Goal: Task Accomplishment & Management: Complete application form

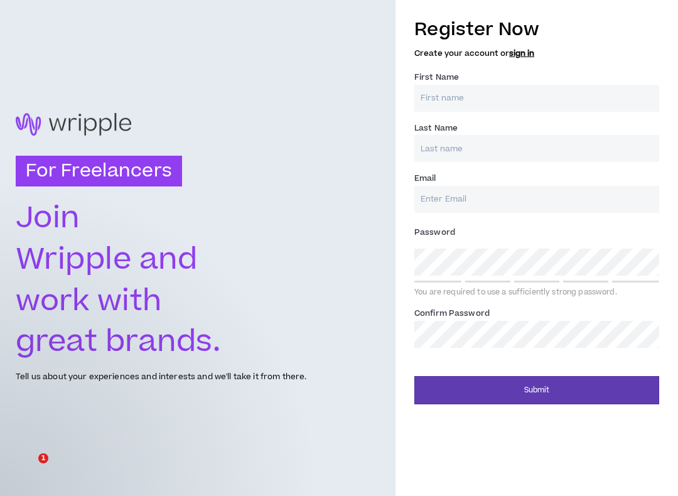
click at [511, 100] on input "First Name *" at bounding box center [536, 98] width 245 height 27
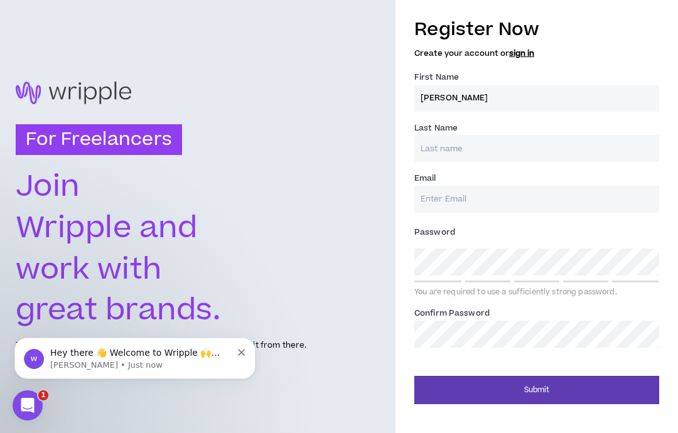
type input "[PERSON_NAME]"
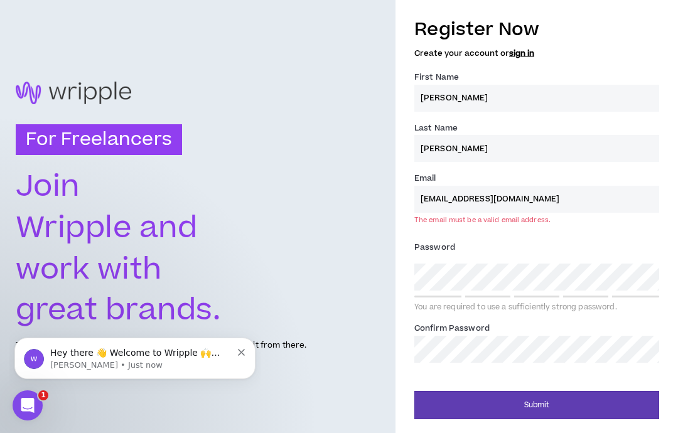
type input "[EMAIL_ADDRESS][DOMAIN_NAME]"
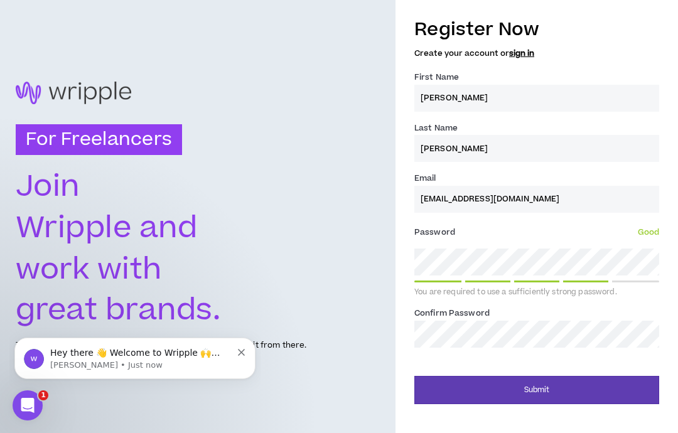
scroll to position [50, 0]
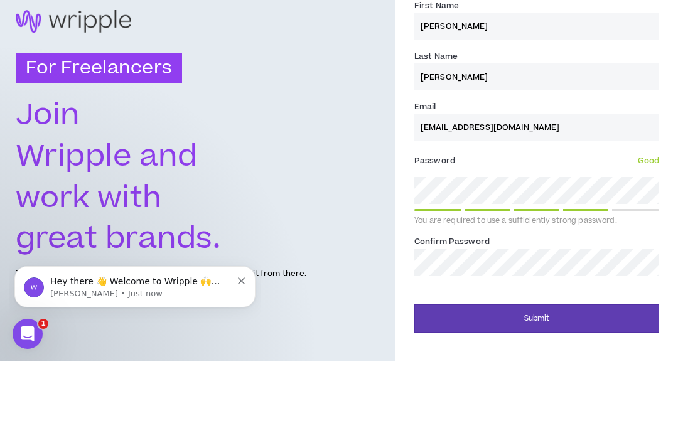
click at [625, 306] on div "Confirm Password *" at bounding box center [536, 326] width 245 height 41
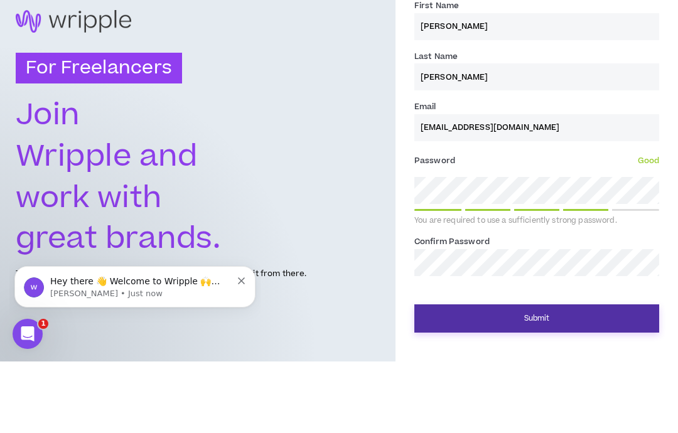
click at [598, 376] on button "Submit" at bounding box center [536, 390] width 245 height 28
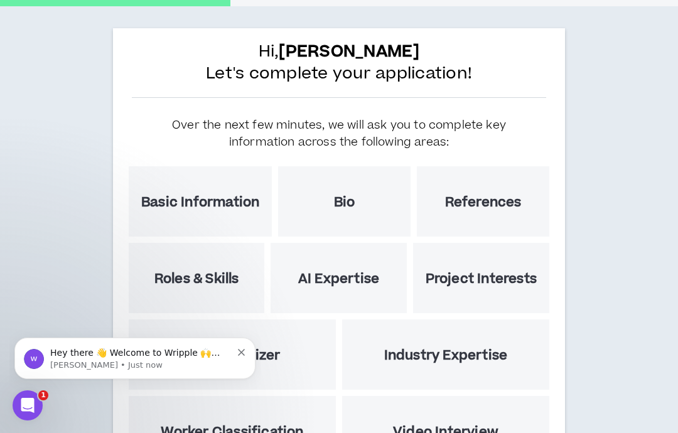
click at [243, 340] on div "Hey there 👋 Welcome to Wripple 🙌 Take a look around! If you have any questions,…" at bounding box center [134, 358] width 241 height 41
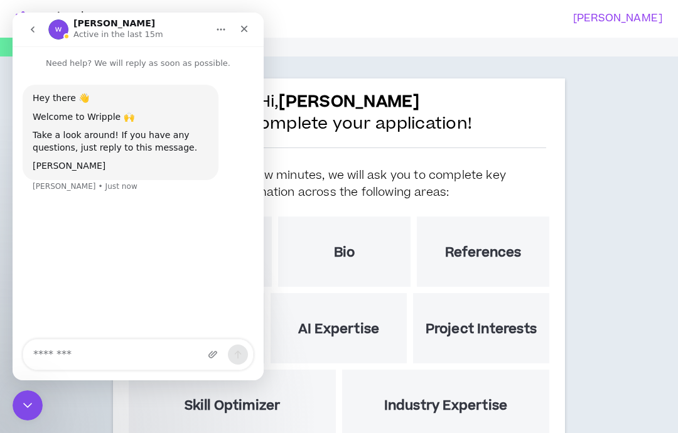
click at [28, 78] on div "Hey there 👋 Welcome to Wripple 🙌 Take a look around! If you have any questions,…" at bounding box center [138, 139] width 251 height 138
click at [235, 78] on div "Hey there 👋 Welcome to Wripple 🙌 Take a look around! If you have any questions,…" at bounding box center [138, 139] width 251 height 138
click at [245, 77] on div "Hey there 👋 Welcome to Wripple 🙌 Take a look around! If you have any questions,…" at bounding box center [138, 139] width 251 height 138
click at [234, 69] on p "Need help? We will reply as soon as possible." at bounding box center [138, 57] width 251 height 23
click at [243, 78] on div "Hey there 👋 Welcome to Wripple 🙌 Take a look around! If you have any questions,…" at bounding box center [138, 139] width 251 height 138
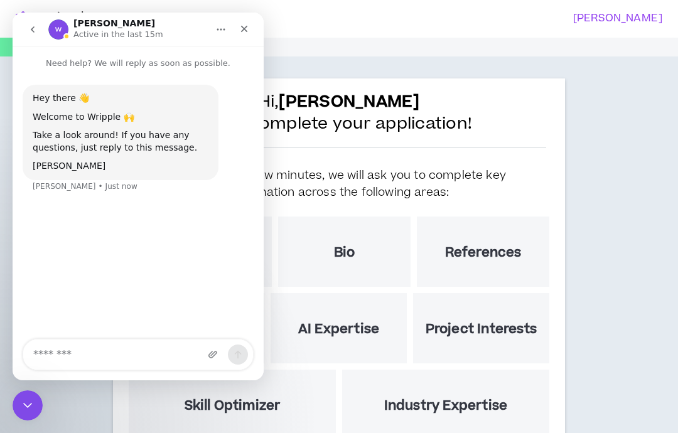
click at [243, 85] on div "Hey there 👋 Welcome to Wripple 🙌 Take a look around! If you have any questions,…" at bounding box center [138, 146] width 231 height 123
click at [251, 80] on div "Hey there 👋 Welcome to Wripple 🙌 Take a look around! If you have any questions,…" at bounding box center [138, 139] width 251 height 138
click at [29, 68] on p "Need help? We will reply as soon as possible." at bounding box center [138, 57] width 251 height 23
click at [33, 72] on div "Hey there 👋 Welcome to Wripple 🙌 Take a look around! If you have any questions,…" at bounding box center [138, 139] width 251 height 138
click at [244, 80] on div "Hey there 👋 Welcome to Wripple 🙌 Take a look around! If you have any questions,…" at bounding box center [138, 139] width 251 height 138
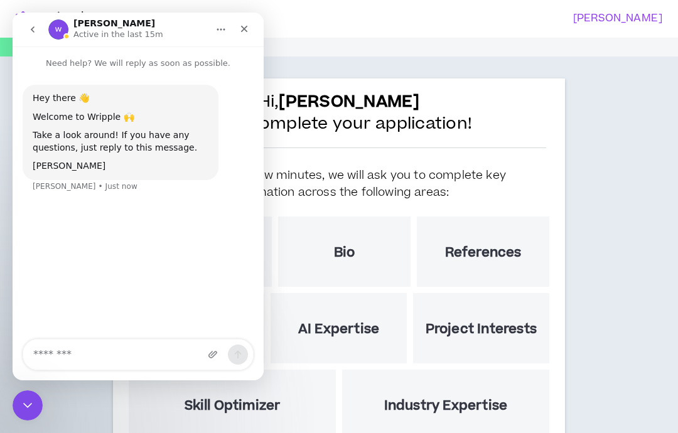
click at [241, 78] on div "Hey there 👋 Welcome to Wripple 🙌 Take a look around! If you have any questions,…" at bounding box center [138, 139] width 251 height 138
click at [243, 78] on div "Hey there 👋 Welcome to Wripple 🙌 Take a look around! If you have any questions,…" at bounding box center [138, 139] width 251 height 138
click at [25, 433] on html "[PERSON_NAME] 34% Complete Hi, [PERSON_NAME] Let's complete your application! O…" at bounding box center [339, 216] width 678 height 433
click at [272, 244] on div "Basic Information" at bounding box center [200, 252] width 143 height 70
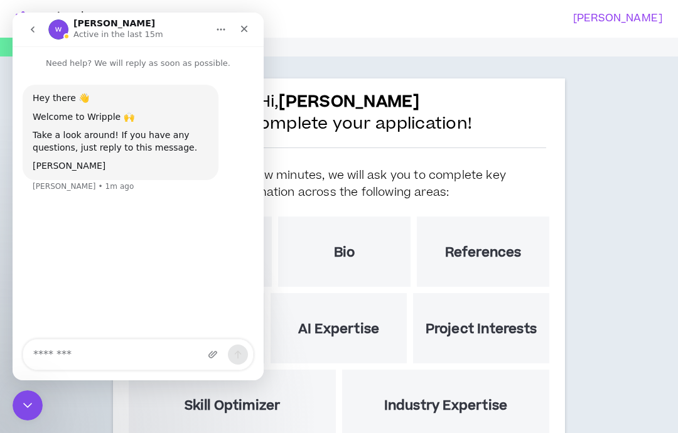
click at [272, 244] on div "Basic Information" at bounding box center [200, 252] width 143 height 70
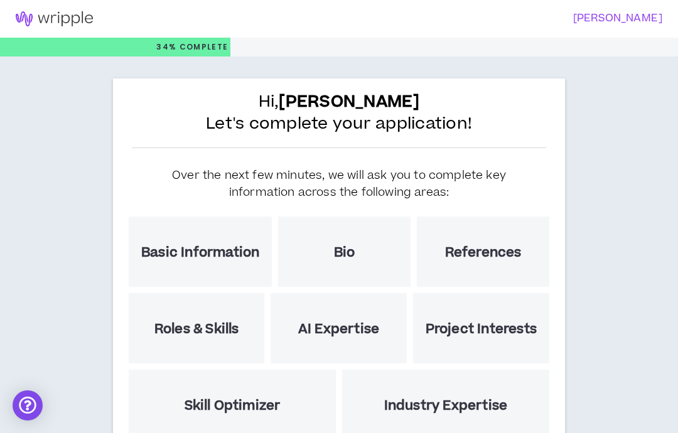
click at [252, 252] on h5 "Basic Information" at bounding box center [200, 253] width 118 height 16
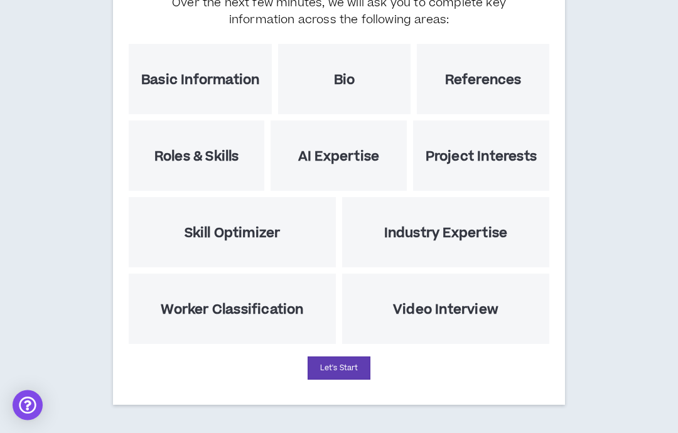
scroll to position [199, 0]
click at [328, 380] on button "Let's Start" at bounding box center [339, 368] width 63 height 23
select select "US"
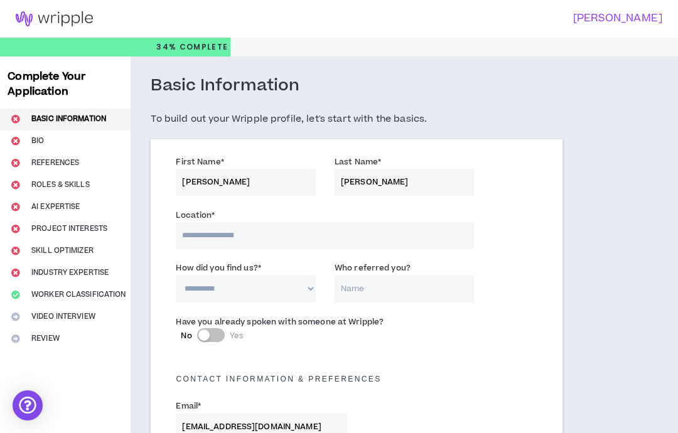
click at [275, 241] on input at bounding box center [325, 235] width 298 height 27
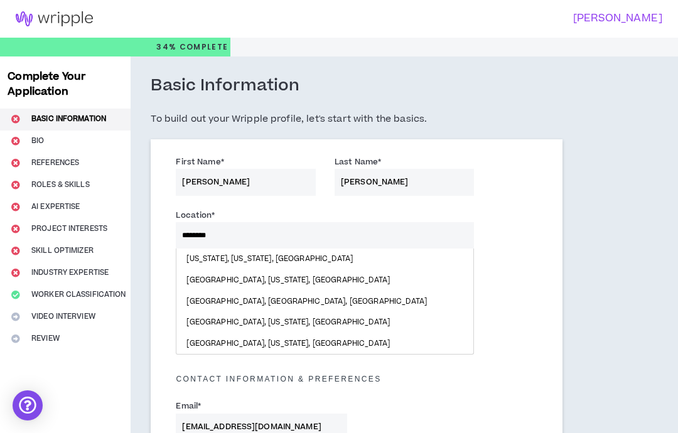
type input "********"
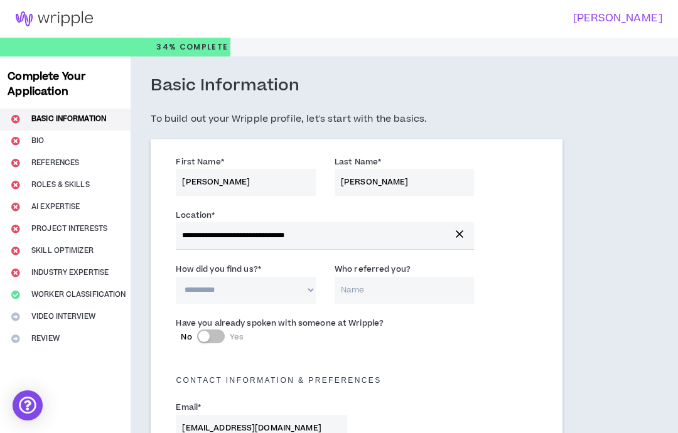
click at [305, 282] on select "**********" at bounding box center [246, 290] width 140 height 27
select select "*"
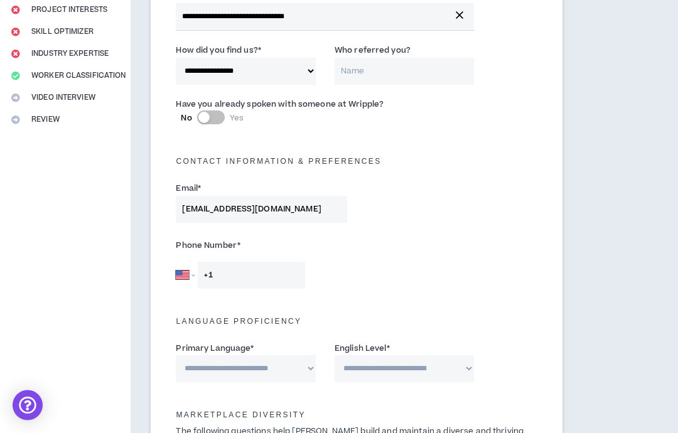
scroll to position [219, 0]
click at [261, 276] on input "+1" at bounding box center [251, 275] width 107 height 27
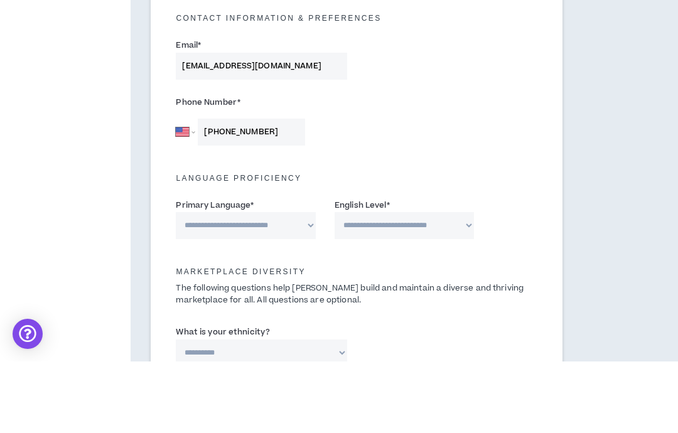
type input "+1 347 832 6009"
click at [299, 284] on select "**********" at bounding box center [246, 297] width 140 height 27
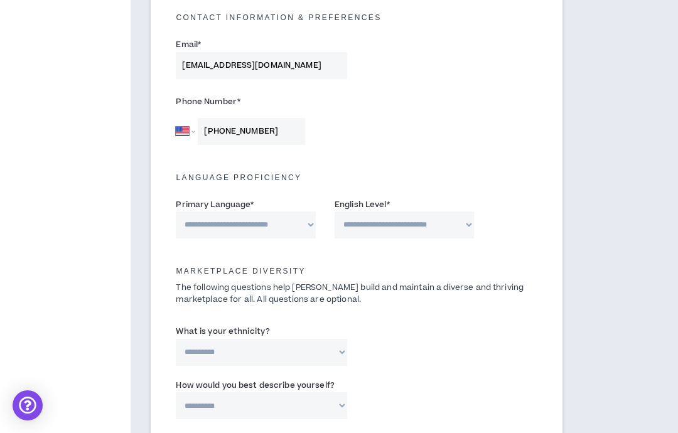
select select "*******"
click at [469, 226] on select "**********" at bounding box center [405, 225] width 140 height 27
select select "*"
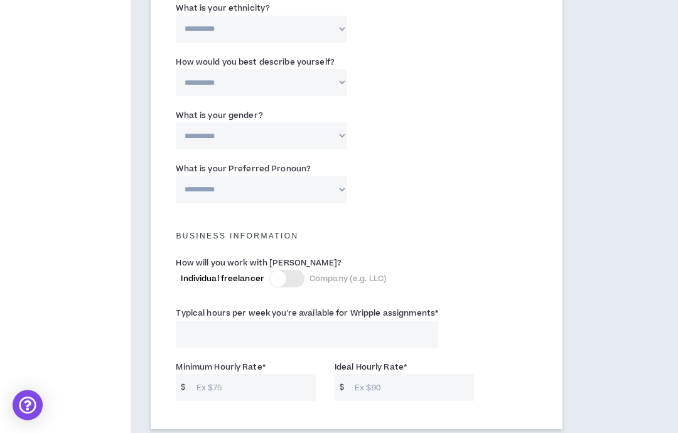
scroll to position [700, 0]
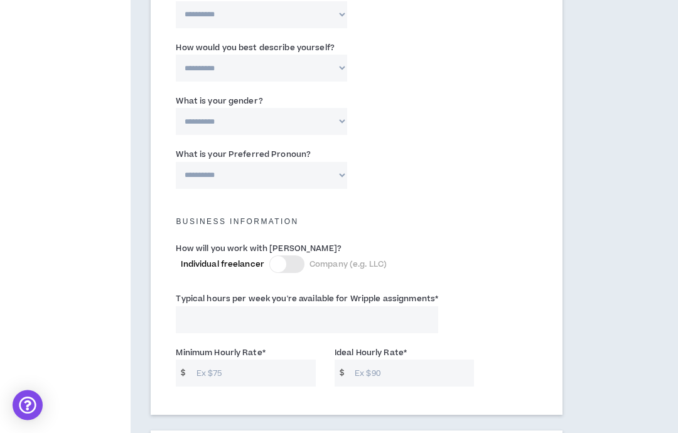
click at [412, 313] on input "Typical hours per week you're available for Wripple assignments *" at bounding box center [307, 320] width 263 height 27
type input "20"
click at [281, 365] on input "Minimum Hourly Rate *" at bounding box center [253, 373] width 126 height 27
type input "40"
click at [416, 373] on input "Ideal Hourly Rate *" at bounding box center [412, 373] width 126 height 27
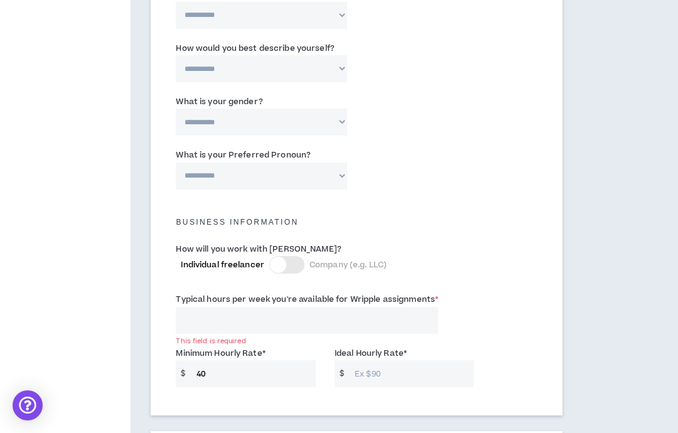
type input "1"
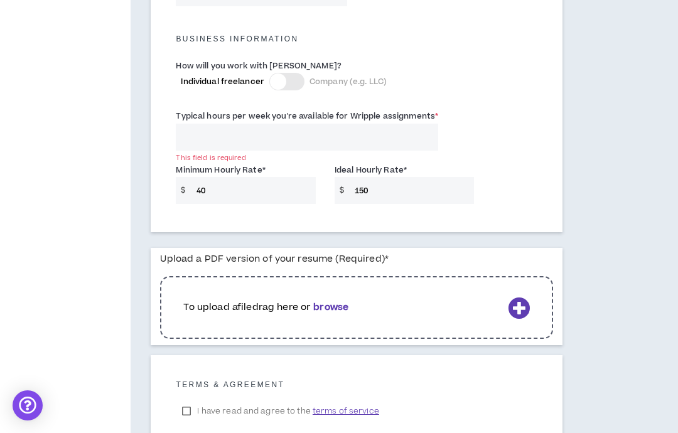
scroll to position [951, 0]
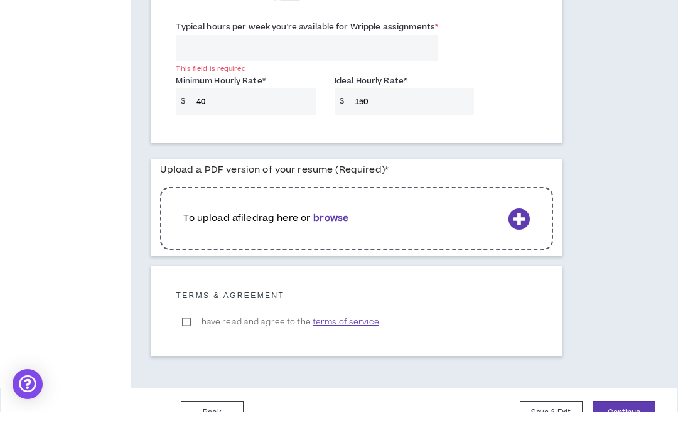
type input "150"
click at [192, 334] on label "I have read and agree to the terms of service" at bounding box center [280, 343] width 209 height 19
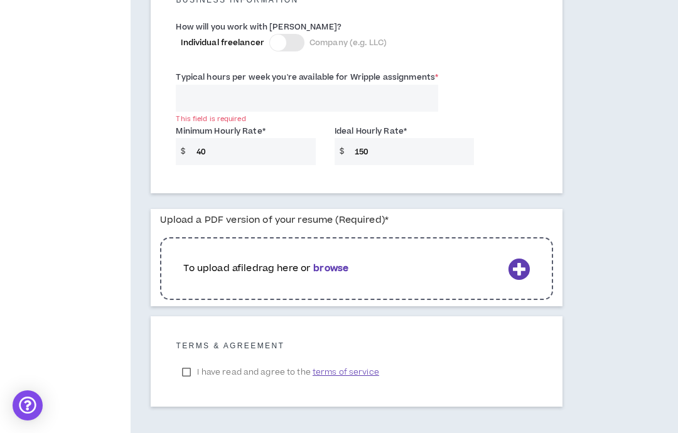
click at [341, 268] on b "browse" at bounding box center [330, 268] width 35 height 13
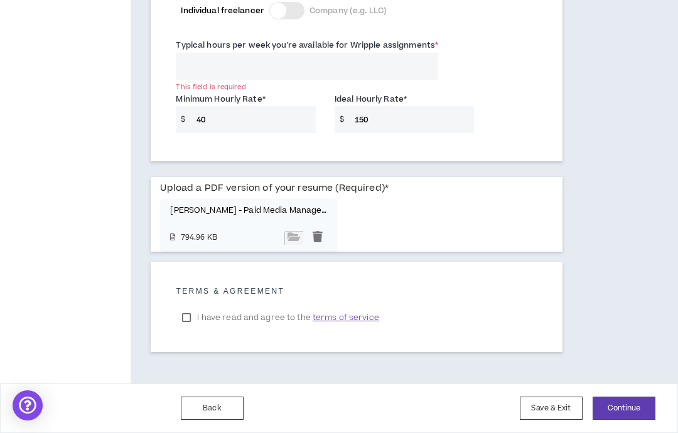
scroll to position [950, 0]
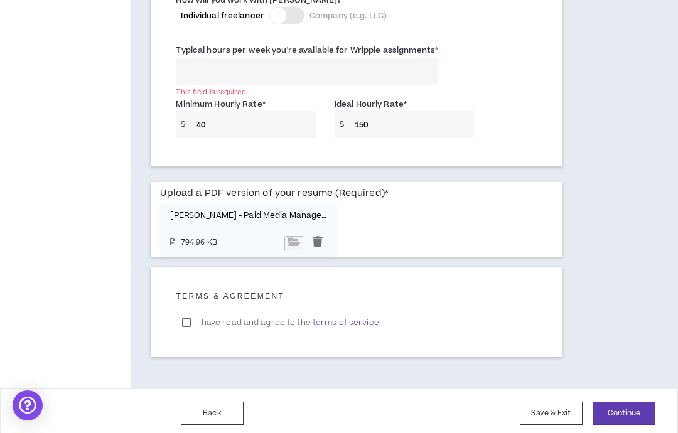
click at [261, 77] on input "Typical hours per week you're available for Wripple assignments *" at bounding box center [307, 71] width 263 height 27
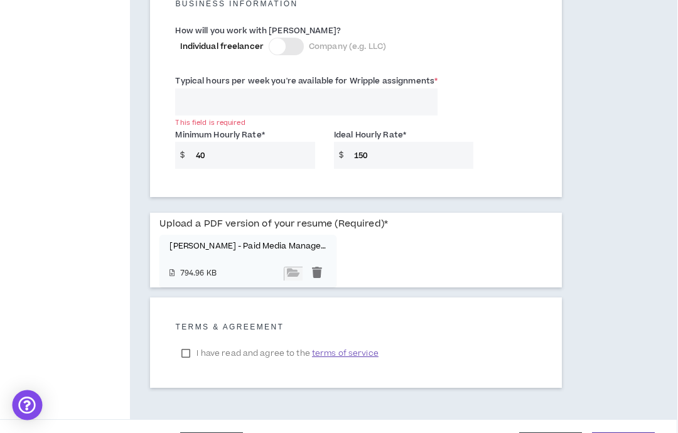
scroll to position [824, 18]
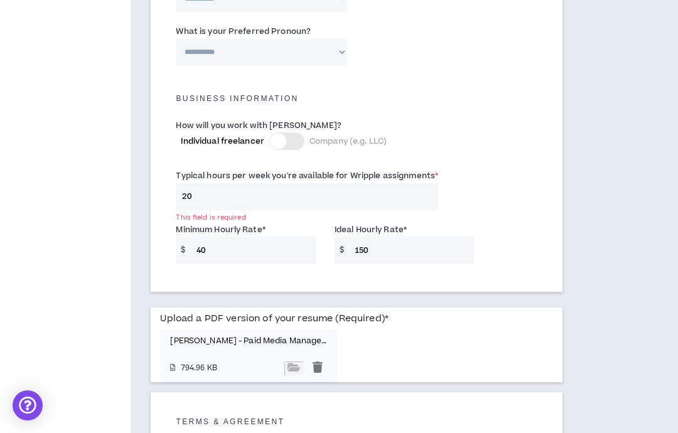
type input "2"
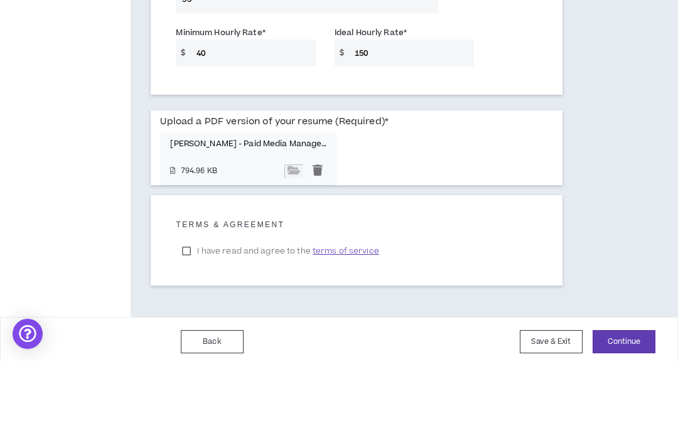
scroll to position [950, 18]
type input "35"
click at [614, 402] on button "Continue" at bounding box center [624, 413] width 63 height 23
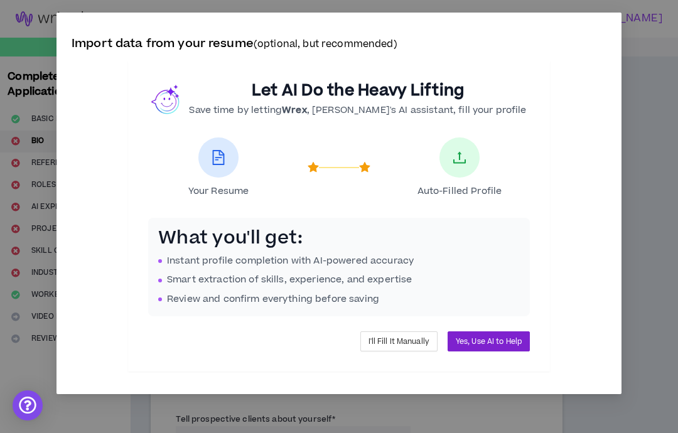
click at [504, 338] on span "Yes, Use AI to Help" at bounding box center [489, 342] width 66 height 12
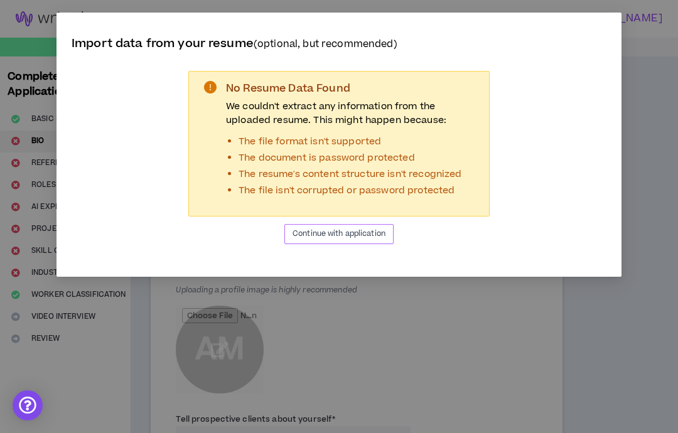
click at [376, 234] on span "Continue with application" at bounding box center [339, 234] width 93 height 12
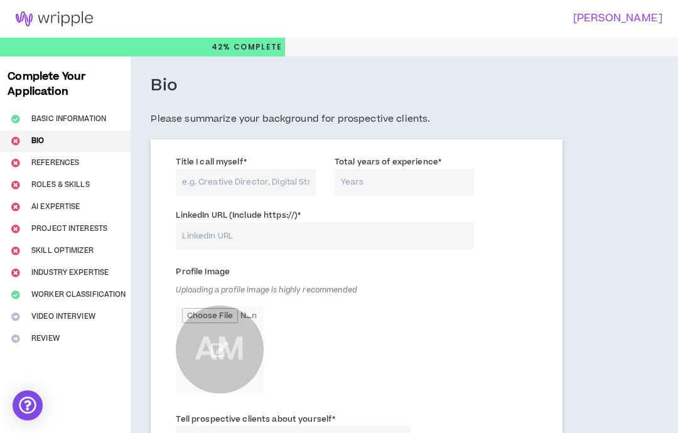
click at [265, 185] on input "Title I call myself *" at bounding box center [246, 182] width 140 height 27
type input "P"
type input "Media Analyst"
type input "12"
click at [304, 227] on input "LinkedIn URL (Include https://) *" at bounding box center [325, 235] width 298 height 27
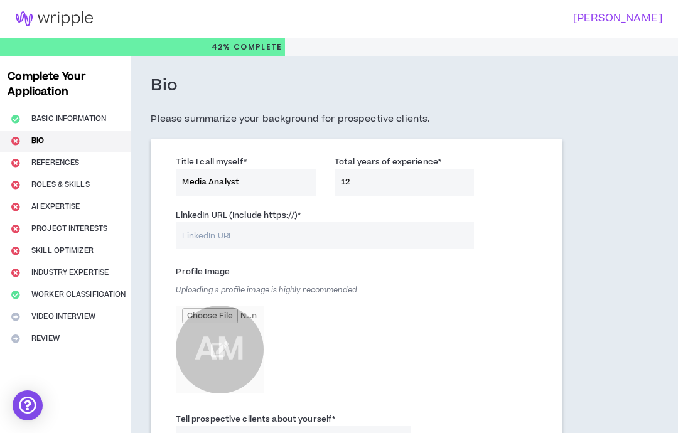
click at [273, 181] on input "Media Analyst" at bounding box center [246, 182] width 140 height 27
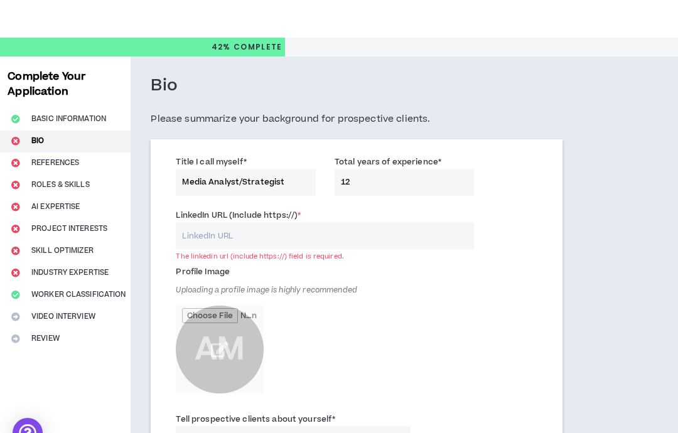
scroll to position [55, 0]
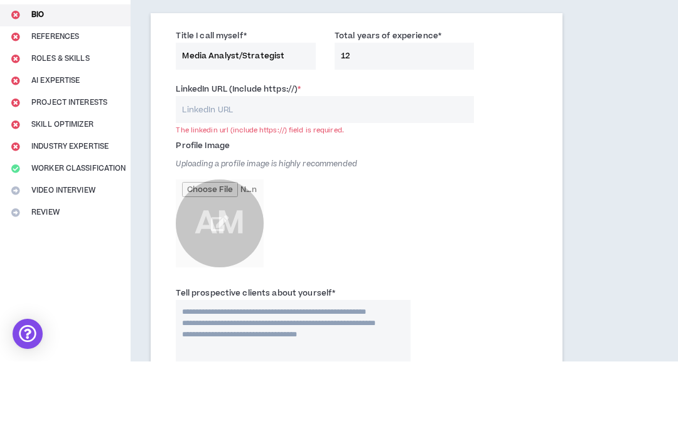
type input "Media Analyst/Strategist"
click at [330, 168] on input "LinkedIn URL (Include https://) *" at bounding box center [325, 181] width 298 height 27
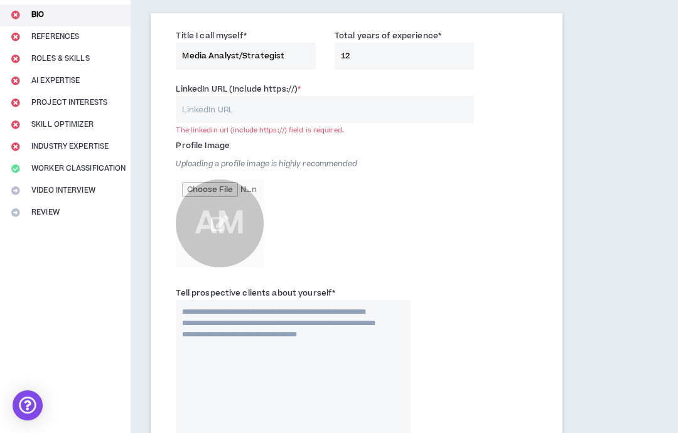
click at [284, 114] on input "LinkedIn URL (Include https://) *" at bounding box center [325, 109] width 298 height 27
paste input "https://www.linkedin.com/in/acmoss/"
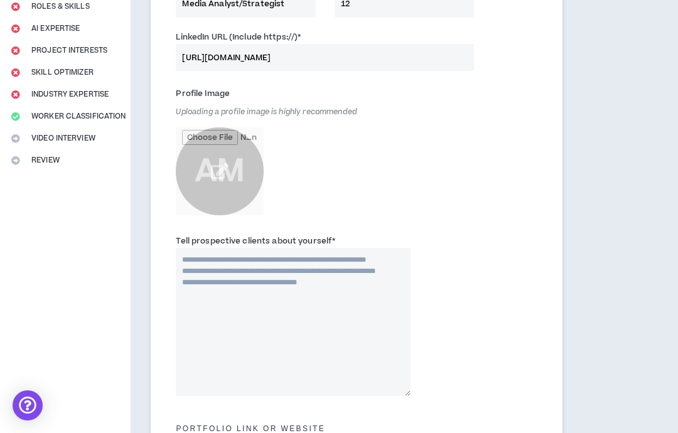
scroll to position [183, 0]
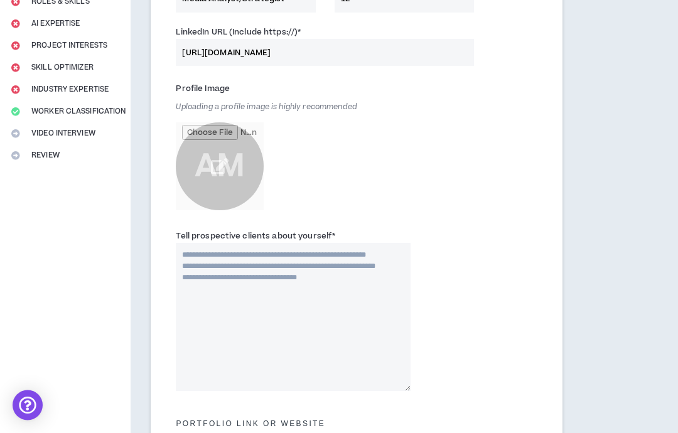
type input "https://www.linkedin.com/in/acmoss/"
click at [308, 286] on textarea "Tell prospective clients about yourself *" at bounding box center [293, 318] width 235 height 148
click at [234, 281] on textarea "Tell prospective clients about yourself *" at bounding box center [293, 317] width 235 height 148
paste textarea "**********"
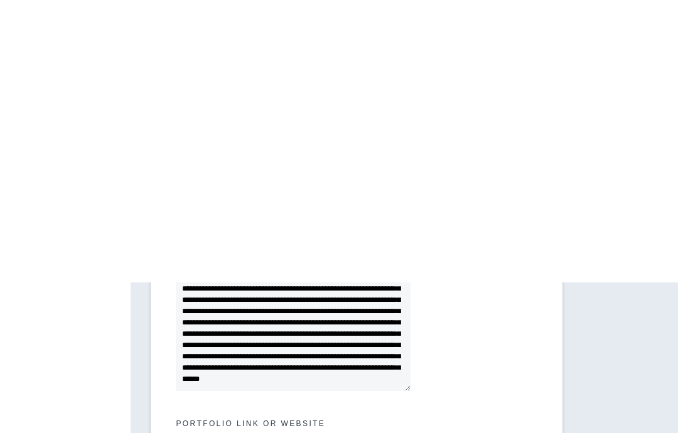
scroll to position [605, 0]
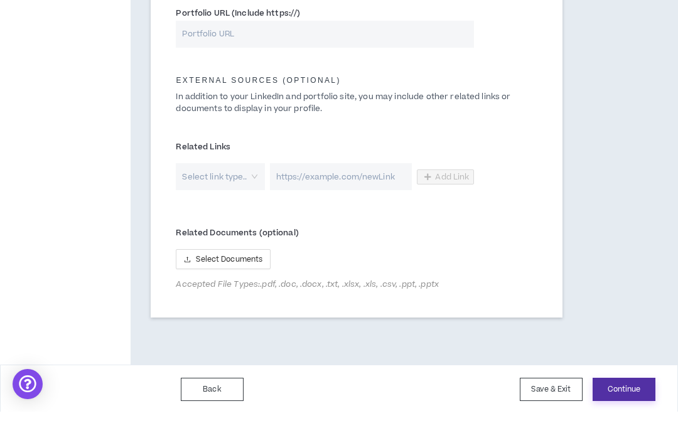
type textarea "**********"
click at [637, 399] on button "Continue" at bounding box center [624, 410] width 63 height 23
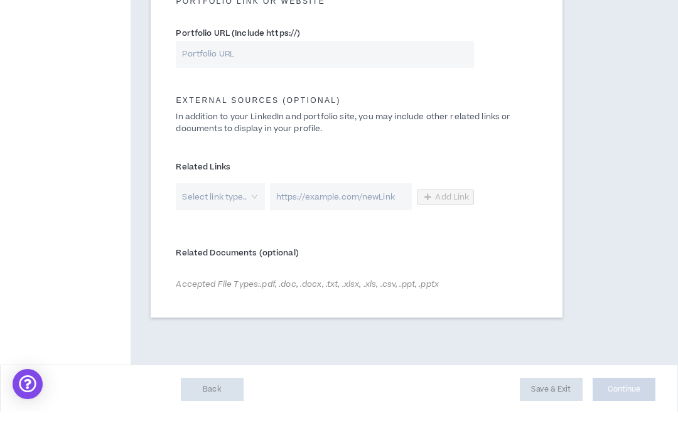
scroll to position [534, 0]
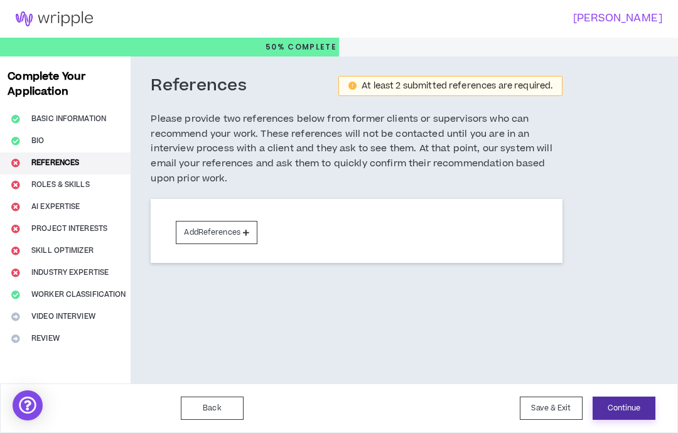
scroll to position [50, 0]
click at [56, 134] on div "Complete Your Application Basic Information Bio References Roles & Skills AI Ex…" at bounding box center [65, 220] width 131 height 327
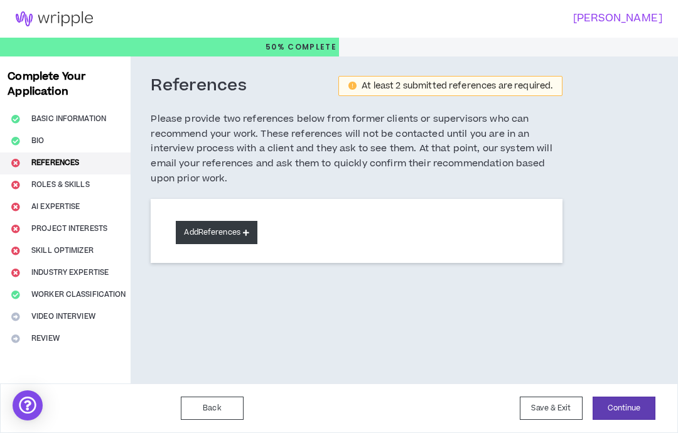
click at [202, 221] on button "Add References" at bounding box center [217, 232] width 82 height 23
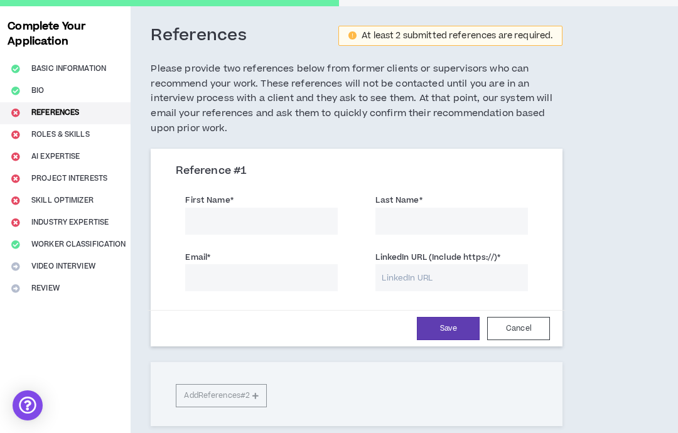
click at [62, 131] on div "Complete Your Application Basic Information Bio References Roles & Skills AI Ex…" at bounding box center [65, 247] width 131 height 482
click at [58, 163] on div "Complete Your Application Basic Information Bio References Roles & Skills AI Ex…" at bounding box center [65, 247] width 131 height 482
click at [449, 326] on button "Save" at bounding box center [448, 328] width 63 height 23
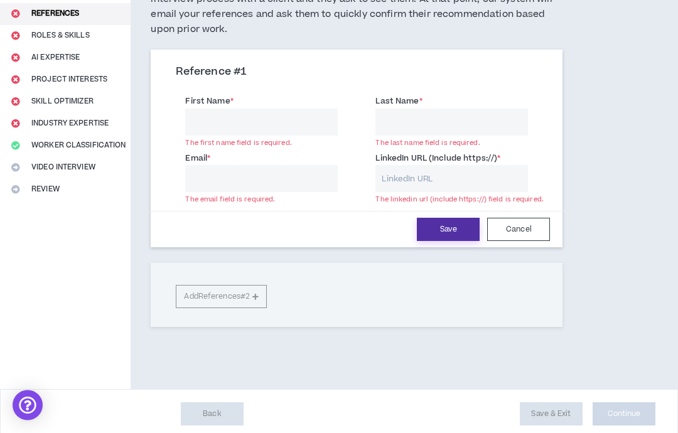
scroll to position [151, 0]
